Goal: Entertainment & Leisure: Consume media (video, audio)

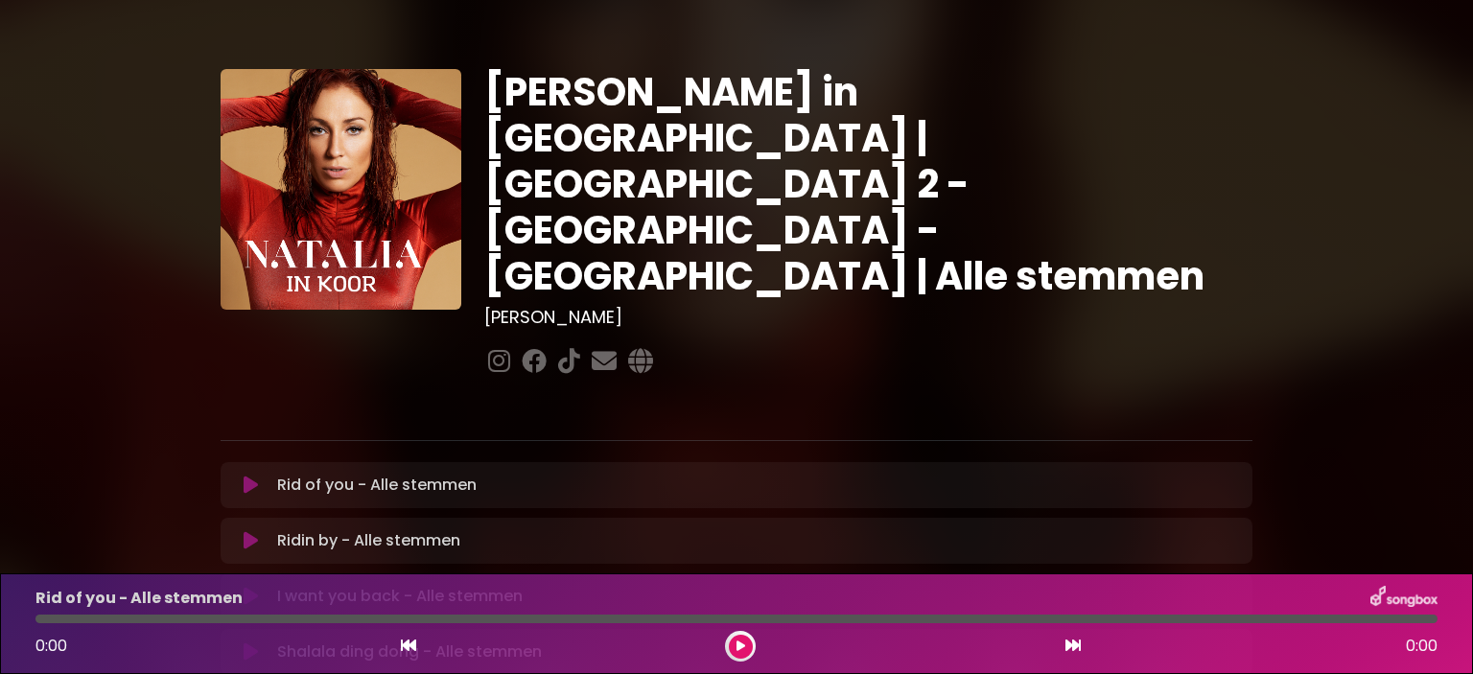
click at [246, 476] on icon at bounding box center [251, 485] width 14 height 19
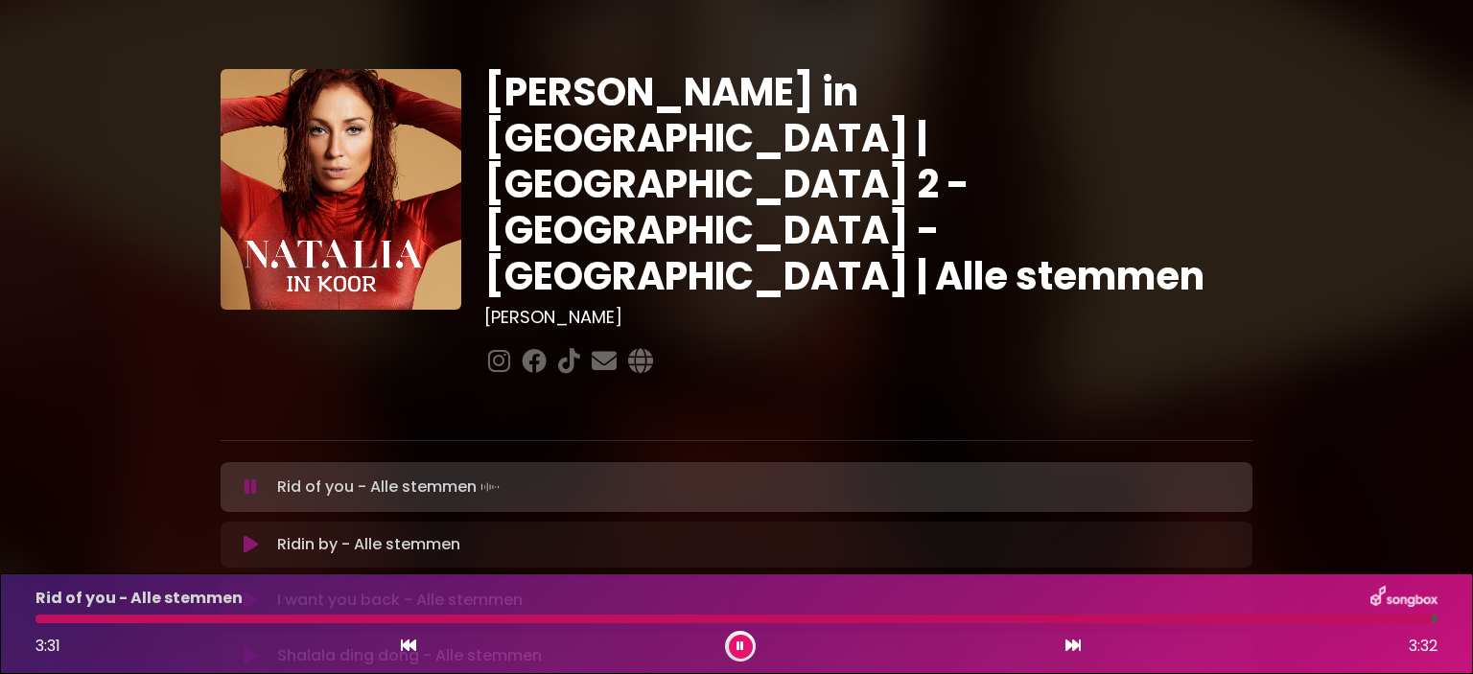
click at [307, 533] on p "Ridin by - Alle stemmen Loading Track..." at bounding box center [368, 544] width 183 height 23
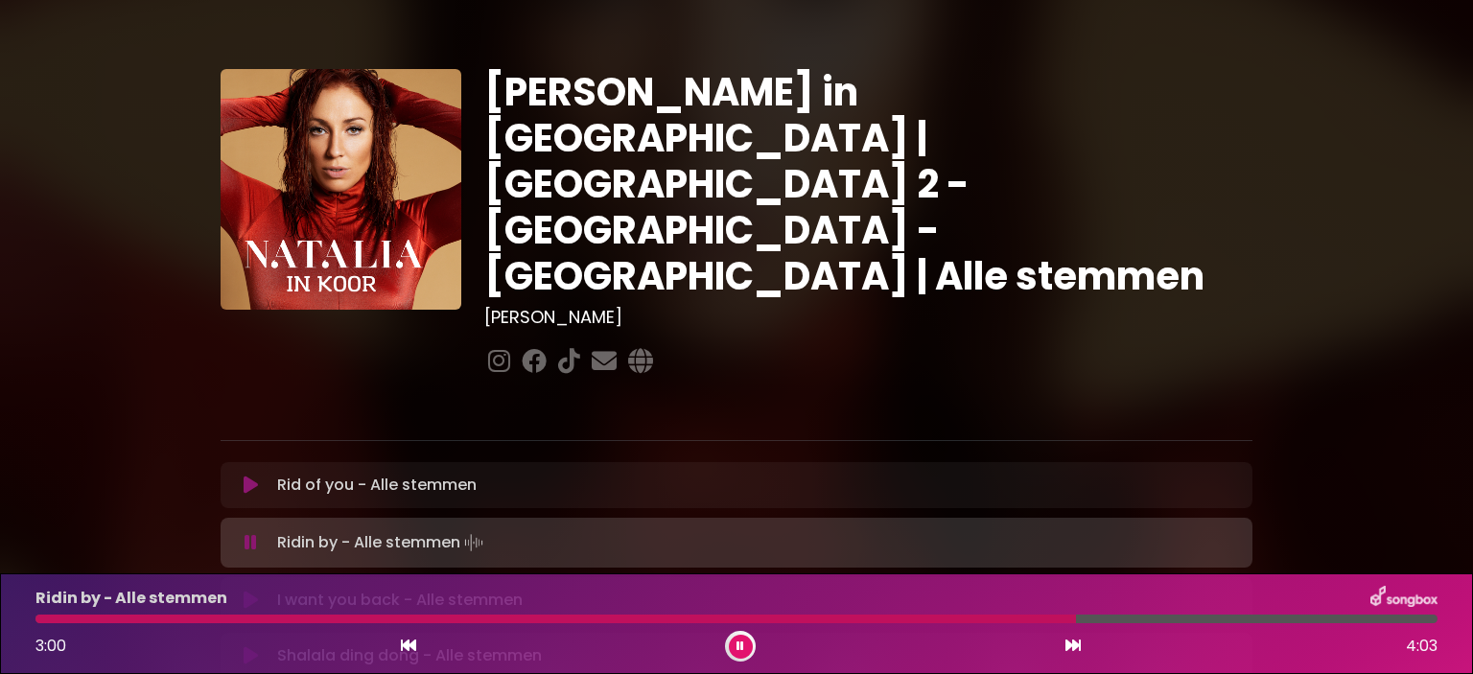
click at [248, 591] on icon at bounding box center [251, 600] width 14 height 19
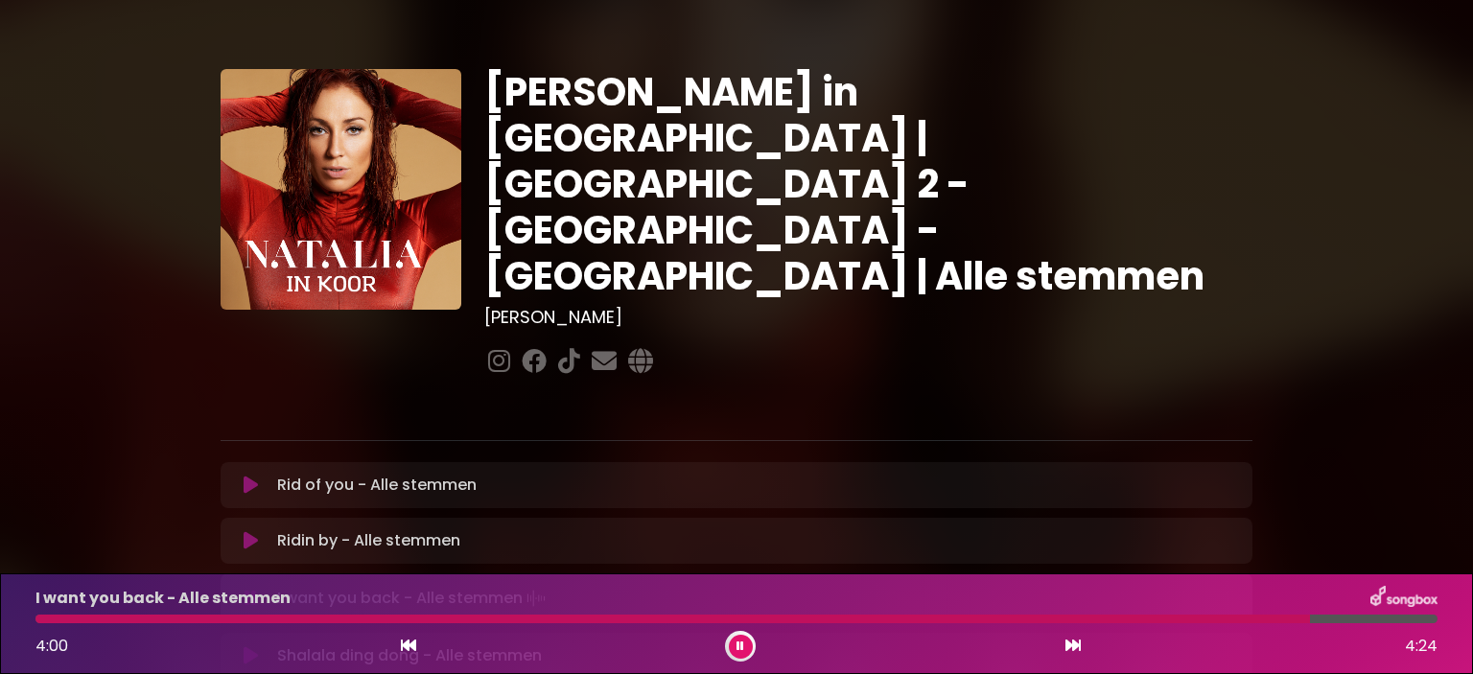
click at [1373, 462] on div "[PERSON_NAME] in [GEOGRAPHIC_DATA] | [GEOGRAPHIC_DATA] 2 - [GEOGRAPHIC_DATA] - …" at bounding box center [736, 590] width 1473 height 1134
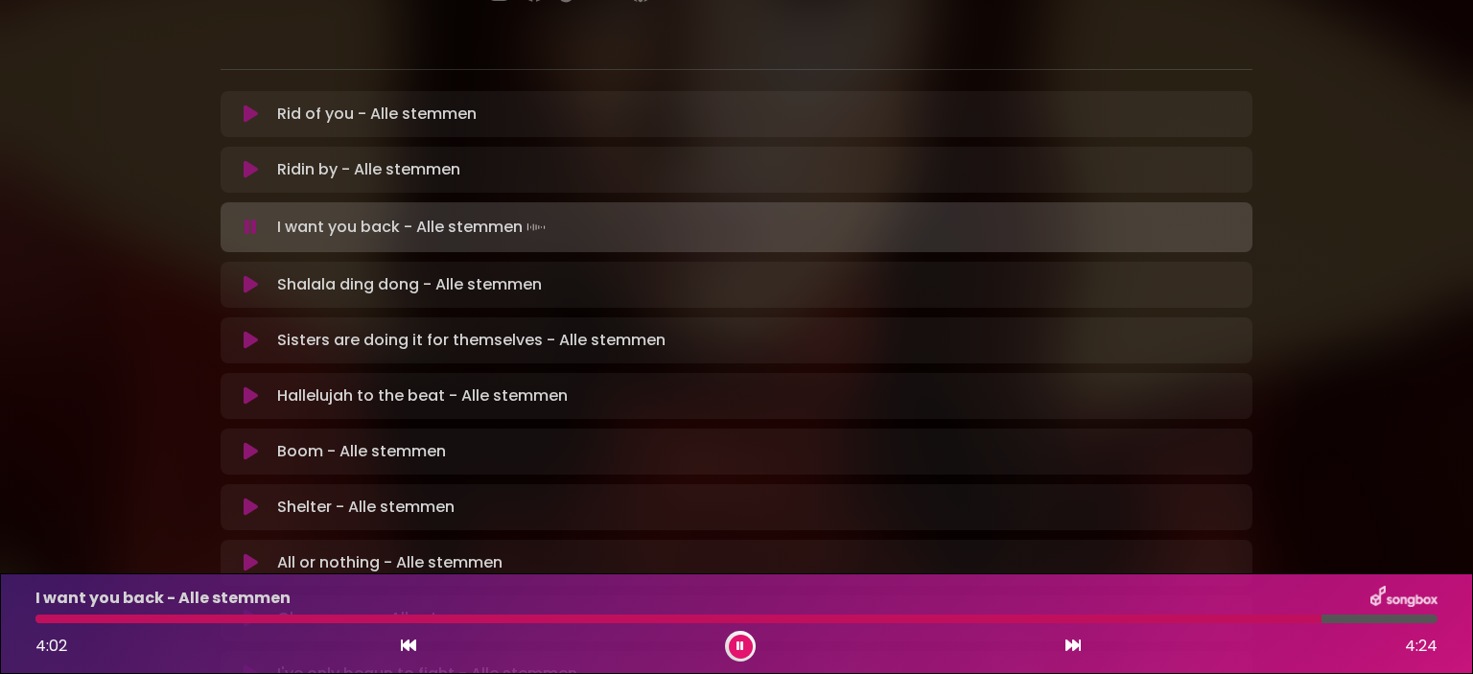
scroll to position [384, 0]
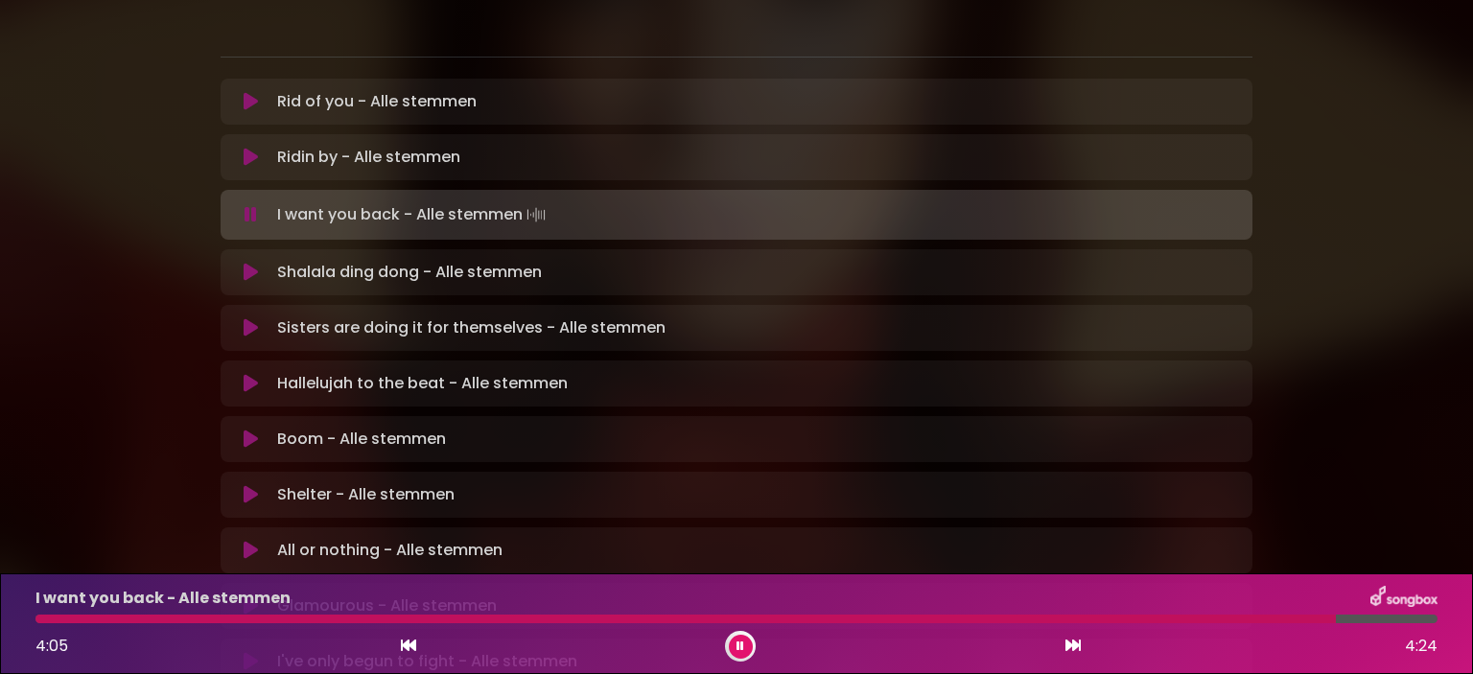
click at [246, 263] on icon at bounding box center [251, 272] width 14 height 19
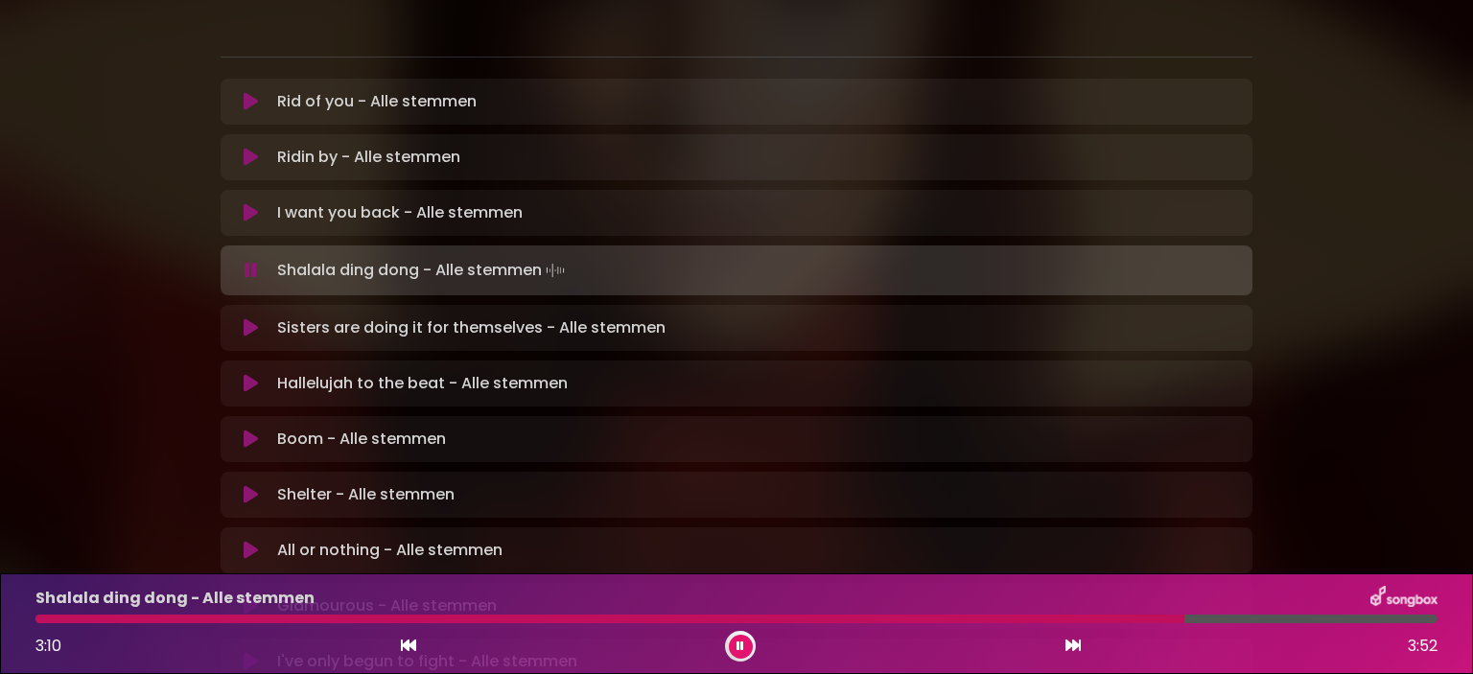
click at [307, 316] on p "Sisters are doing it for themselves - Alle stemmen Loading Track..." at bounding box center [471, 327] width 388 height 23
click at [249, 318] on icon at bounding box center [251, 327] width 14 height 19
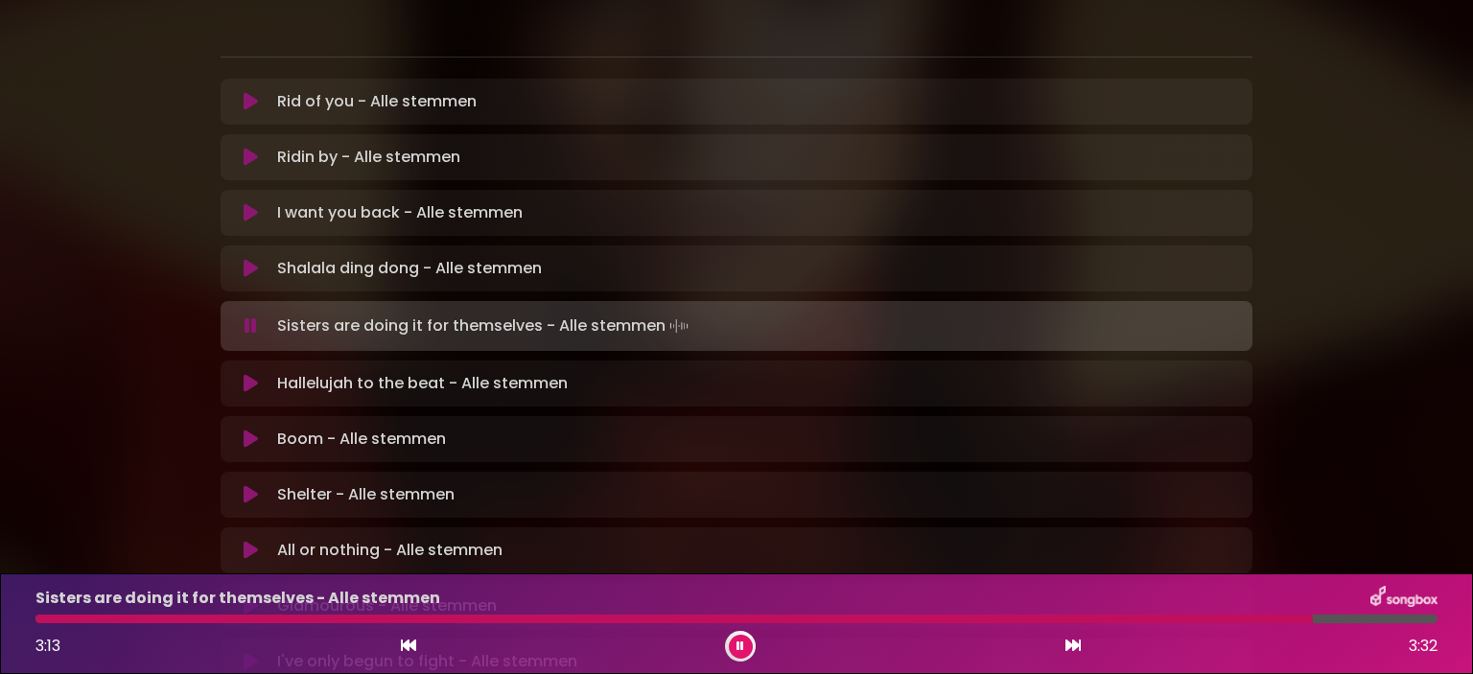
click at [338, 372] on p "Hallelujah to the beat - Alle stemmen Loading Track..." at bounding box center [422, 383] width 291 height 23
click at [246, 374] on icon at bounding box center [251, 383] width 14 height 19
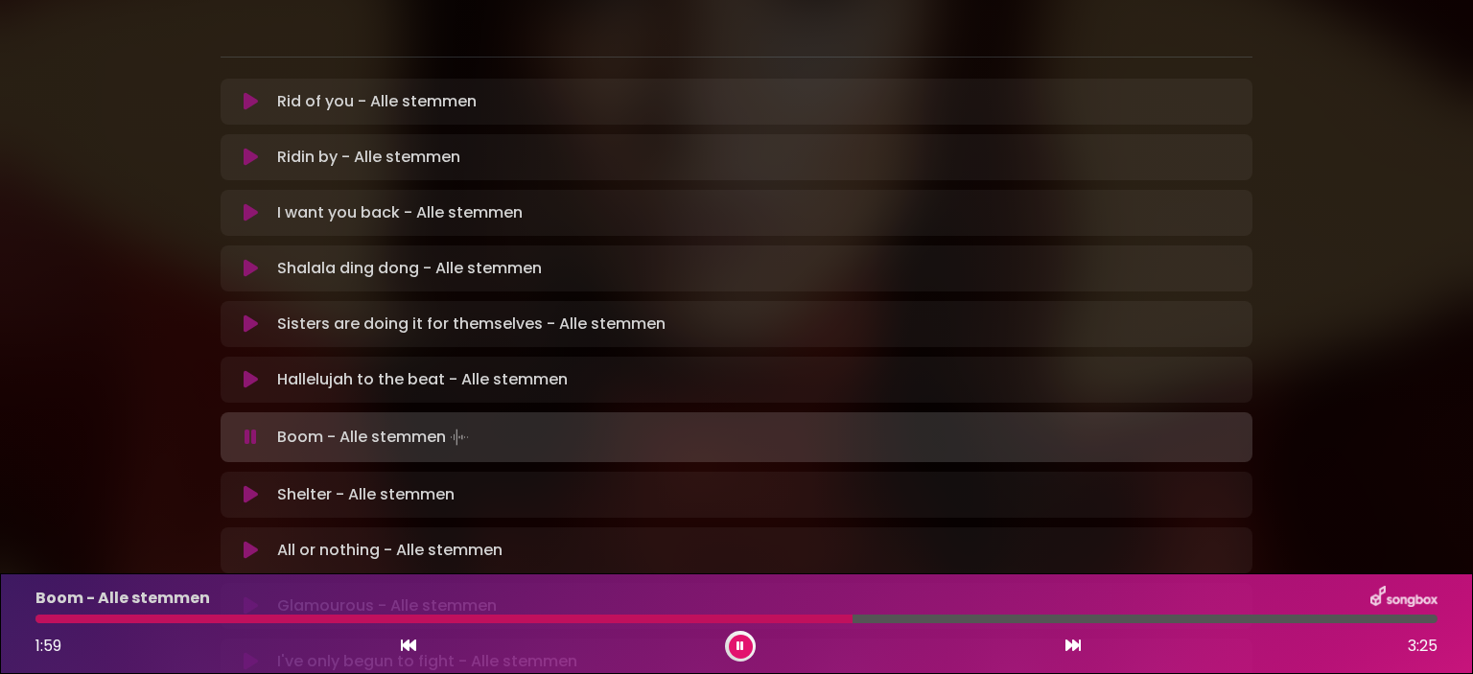
click at [248, 485] on icon at bounding box center [251, 494] width 14 height 19
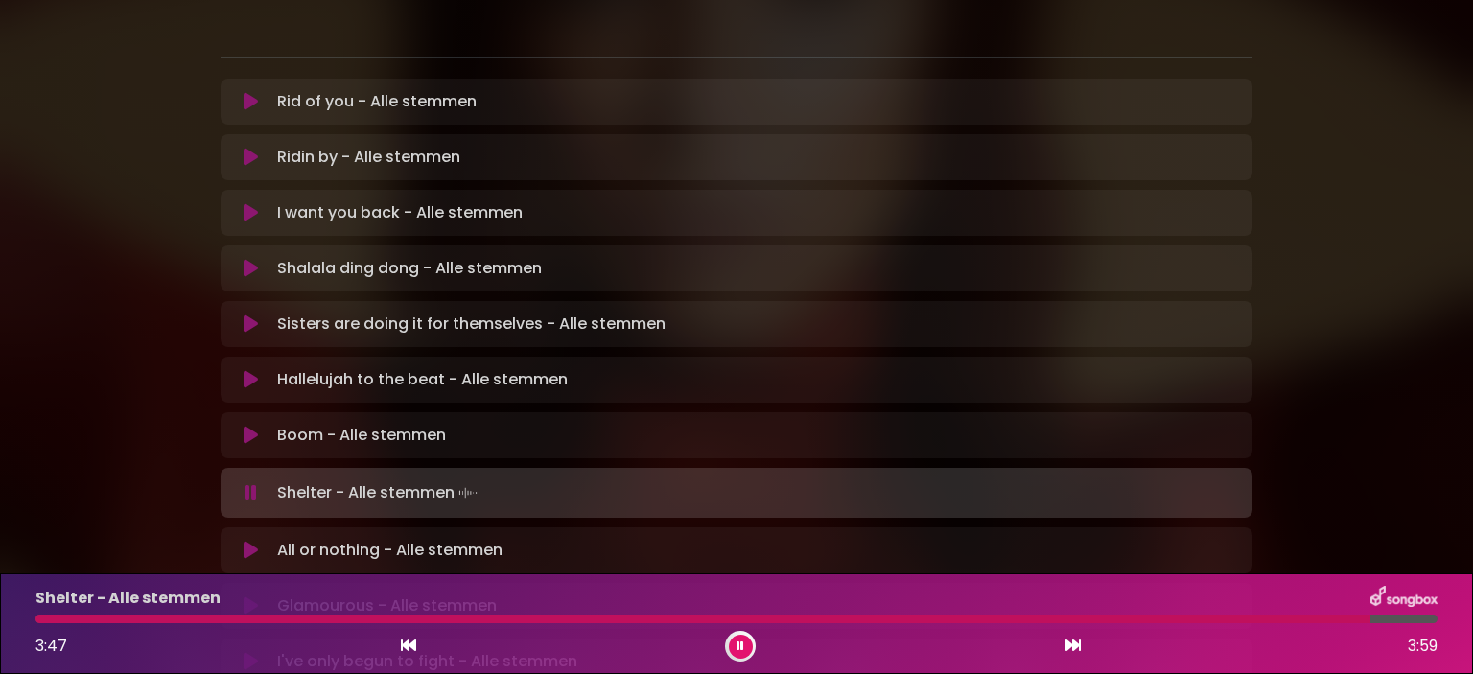
click at [249, 541] on icon at bounding box center [251, 550] width 14 height 19
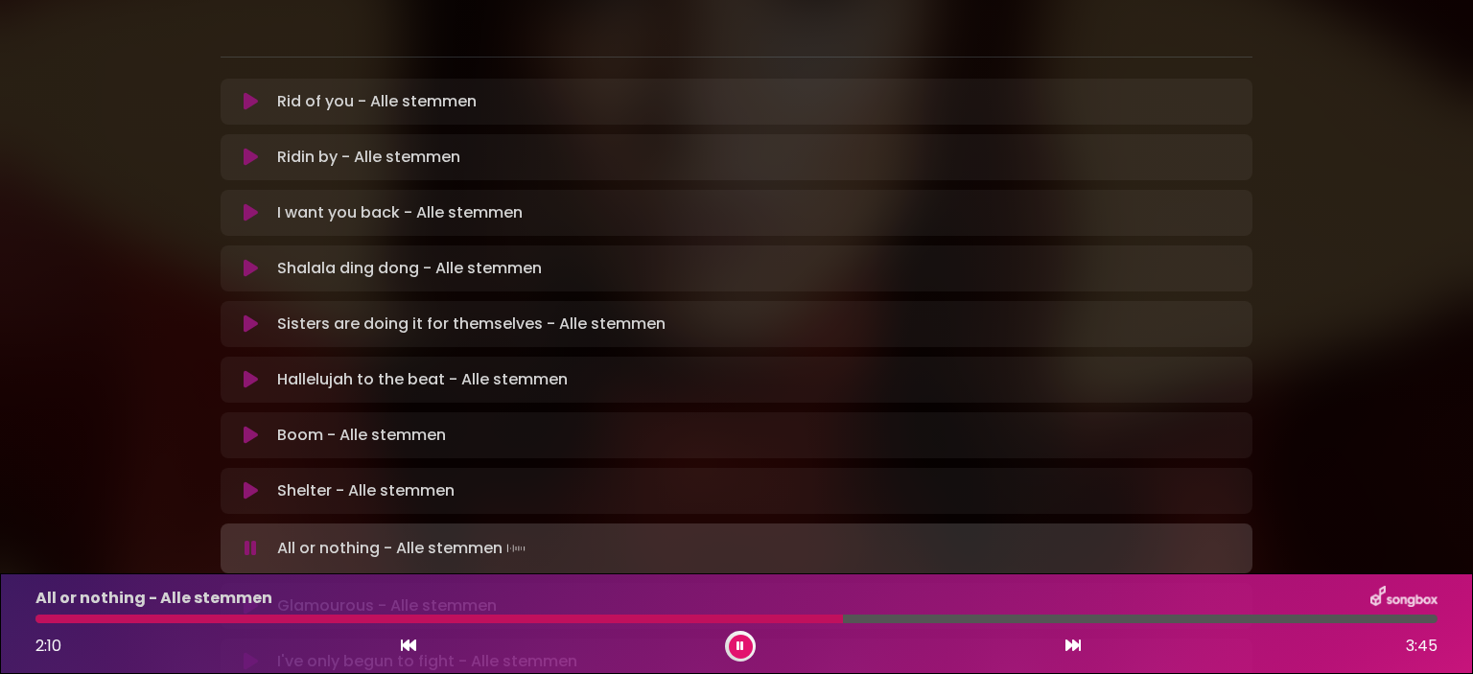
click at [234, 597] on button at bounding box center [250, 606] width 37 height 19
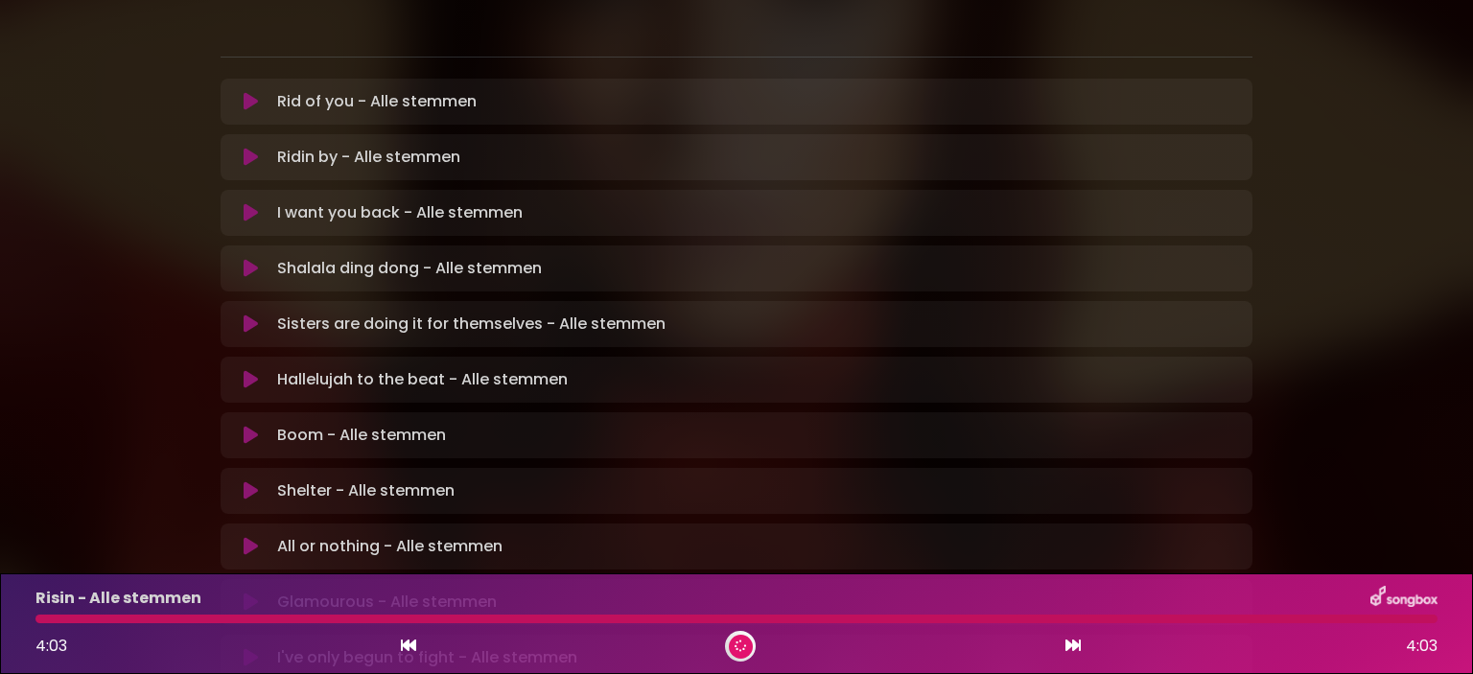
click at [1074, 645] on icon at bounding box center [1072, 645] width 15 height 15
